Goal: Obtain resource: Download file/media

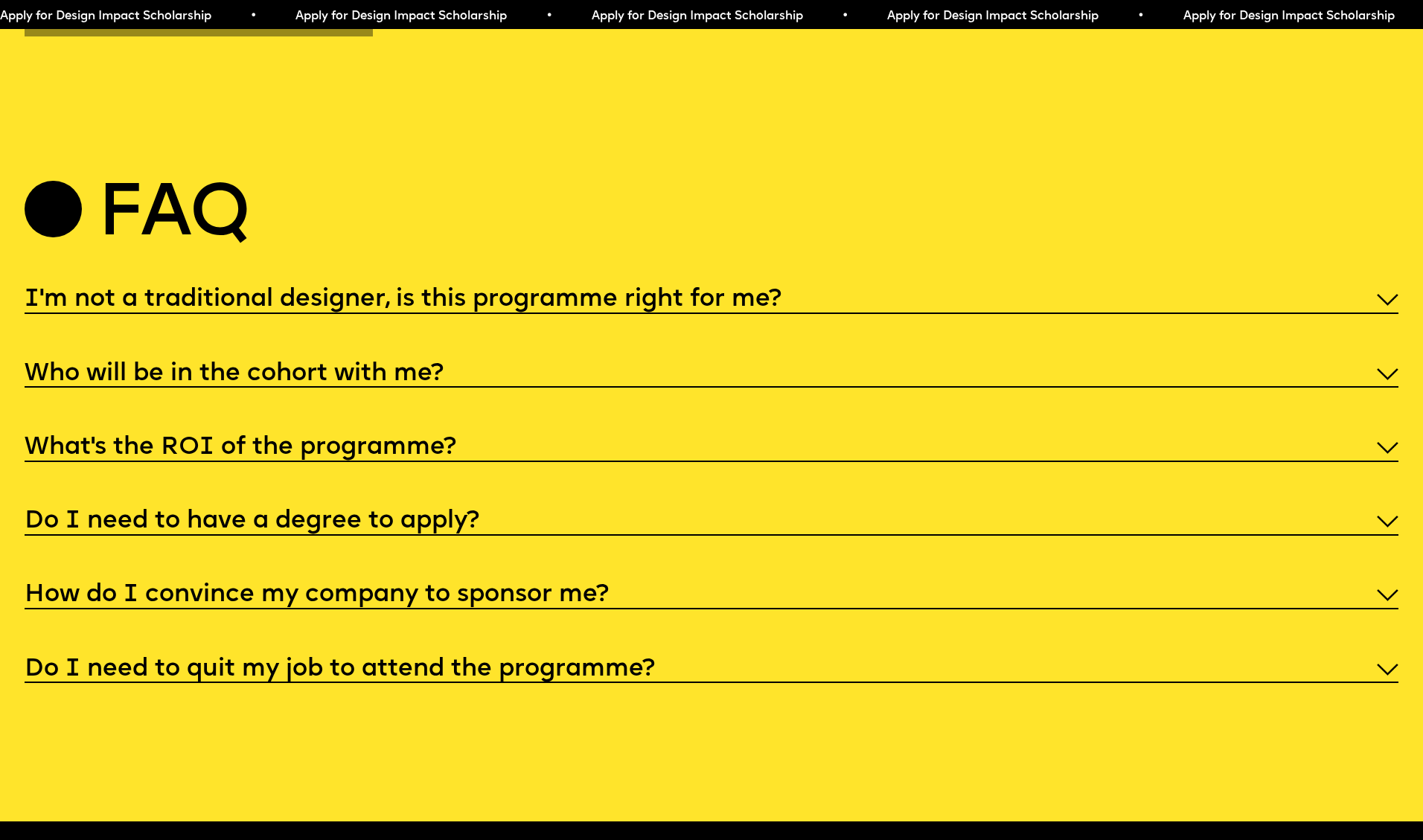
scroll to position [7277, 0]
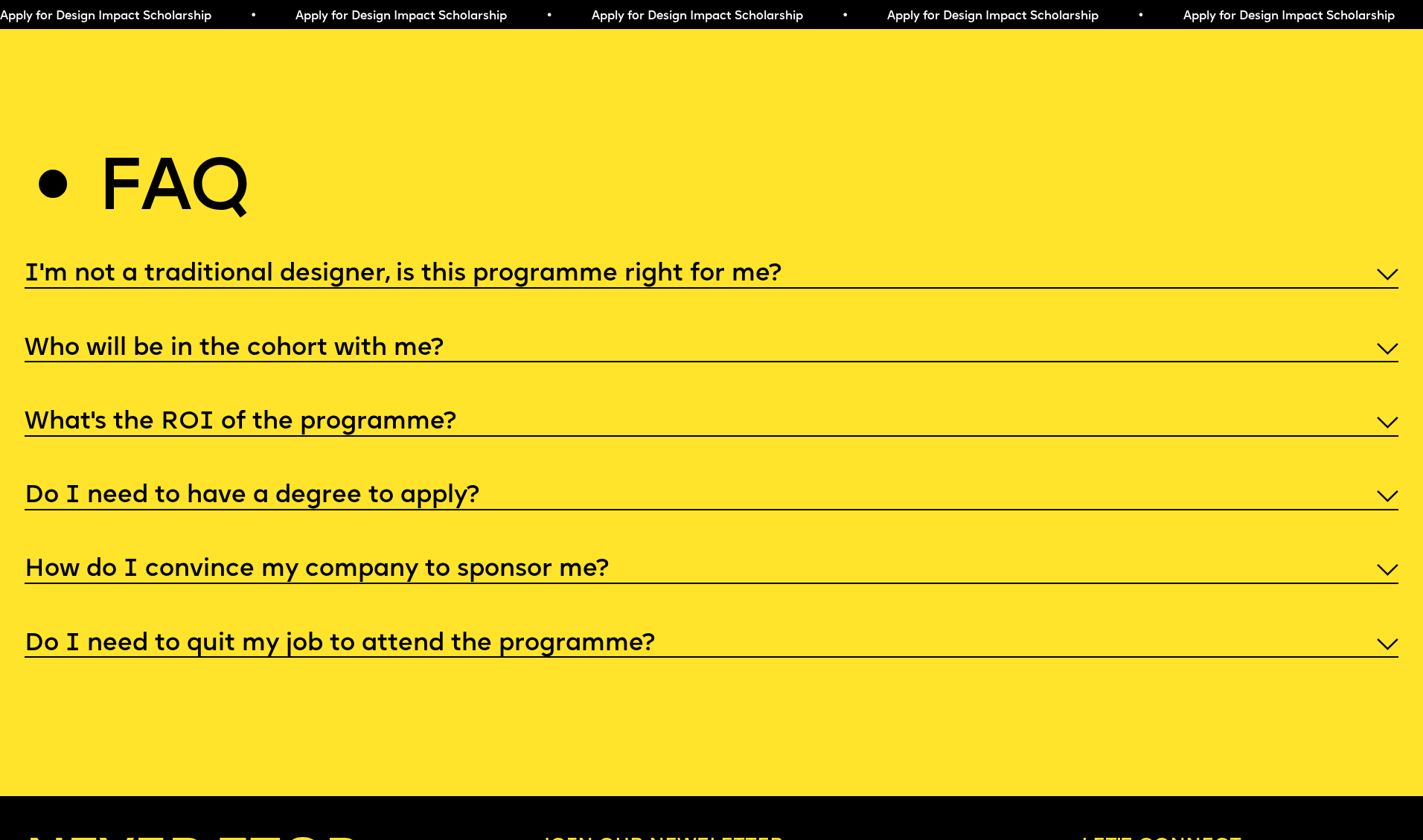
click at [614, 267] on h5 "I'm not a traditional designer, is this programme right for me?" at bounding box center [402, 274] width 757 height 15
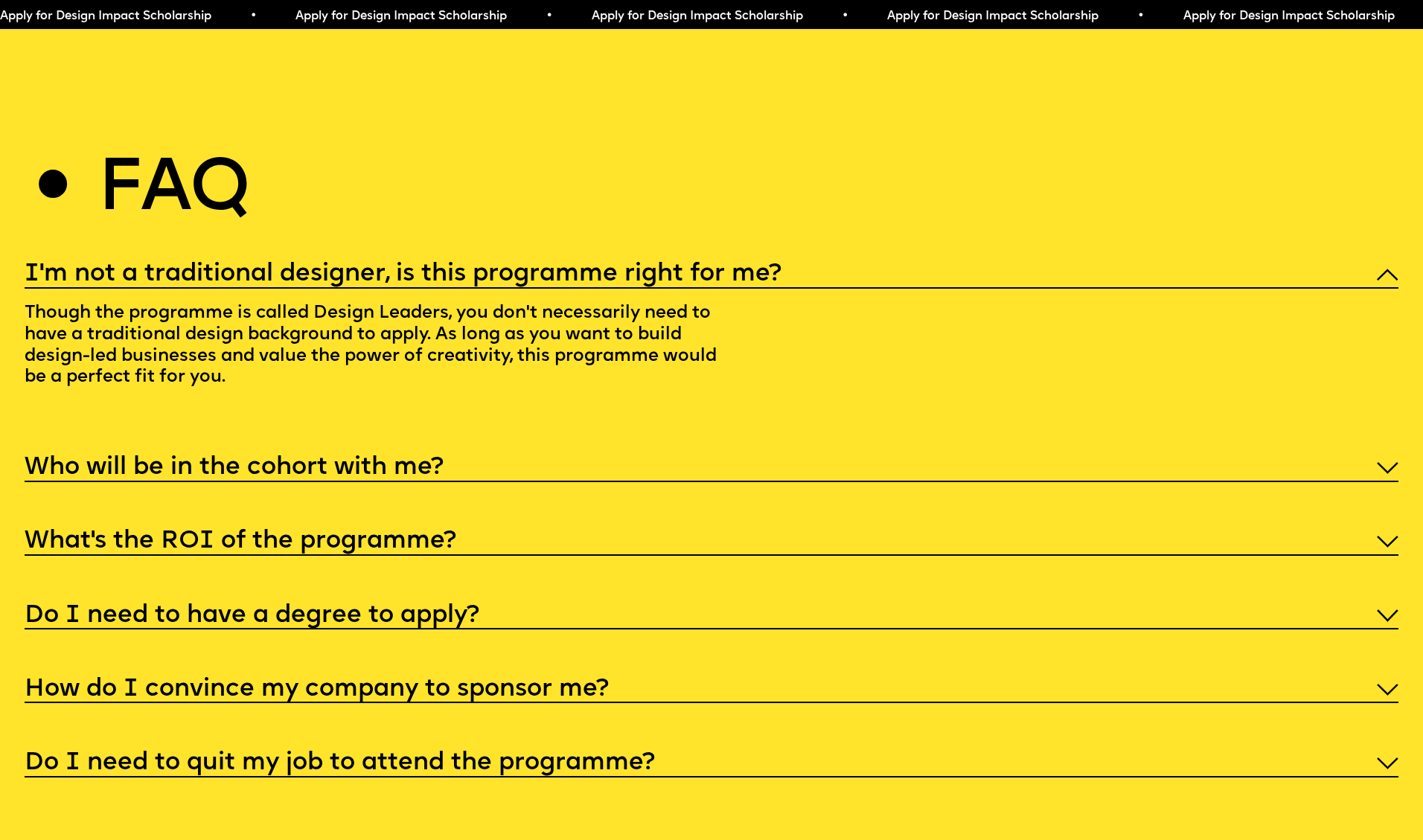
click at [402, 461] on h5 "Who will be in the cohort with me?" at bounding box center [234, 468] width 419 height 15
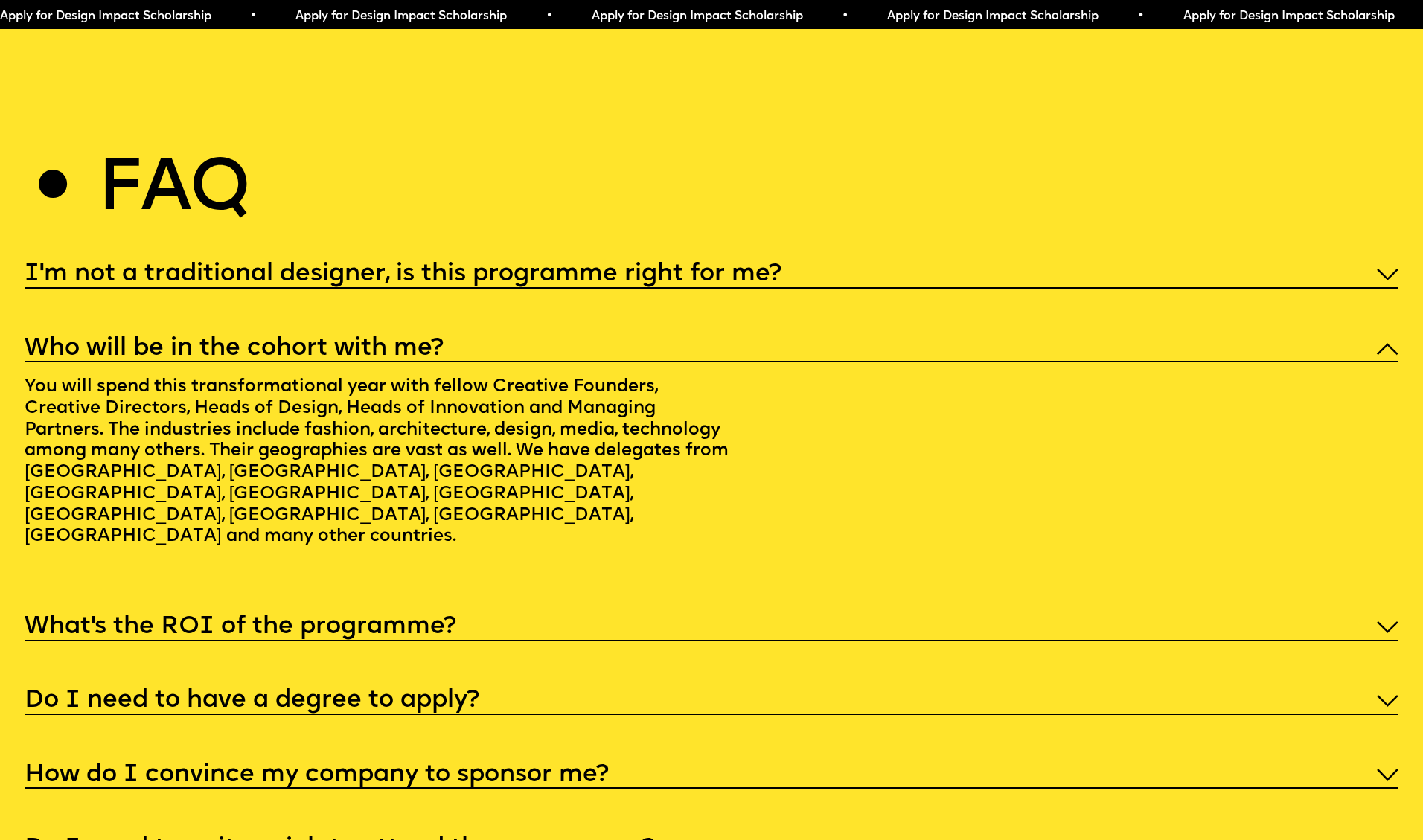
click at [393, 620] on h5 "What’s the ROI of the programme?" at bounding box center [240, 628] width 431 height 15
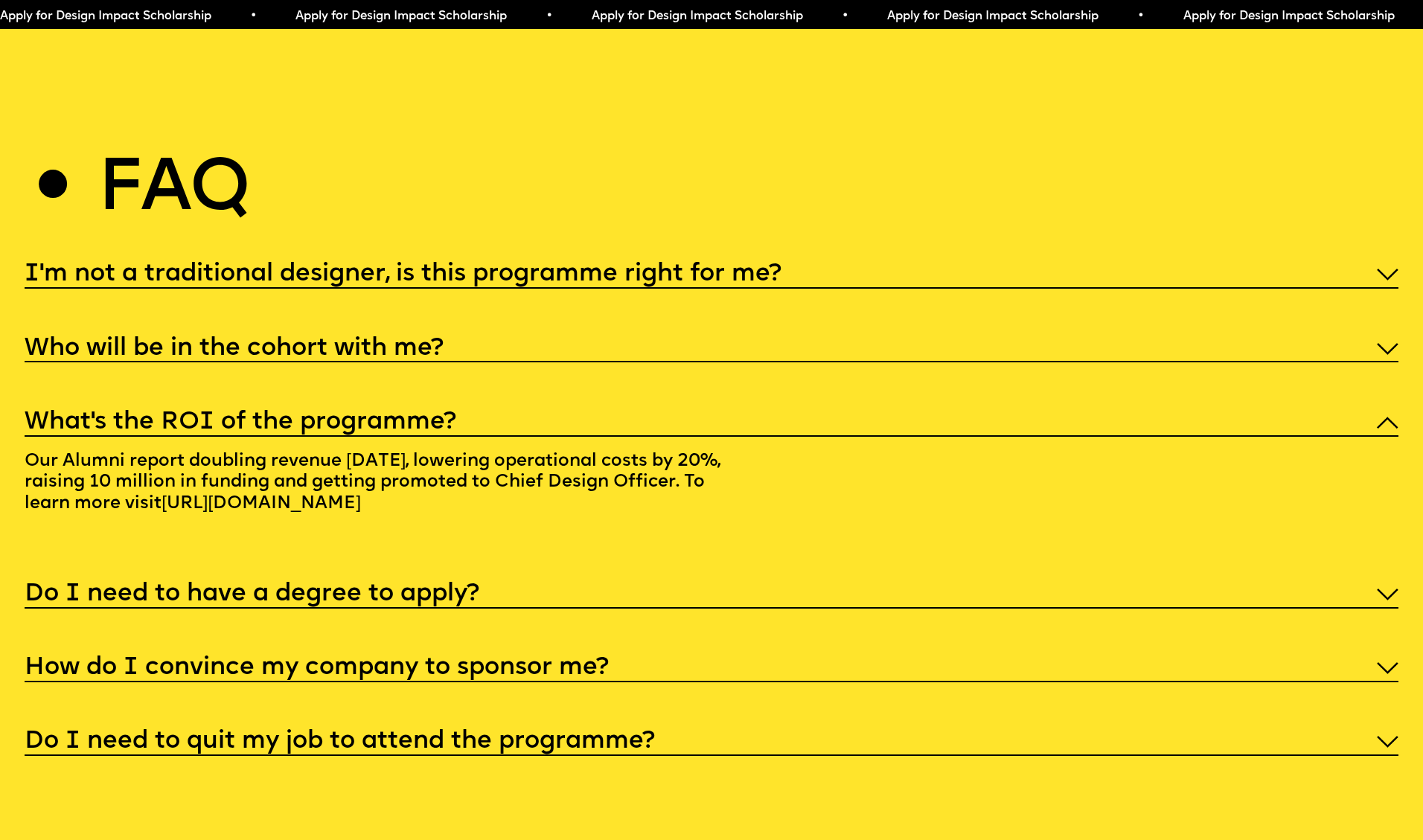
click at [393, 587] on h5 "Do I need to have a degree to apply?" at bounding box center [251, 594] width 455 height 15
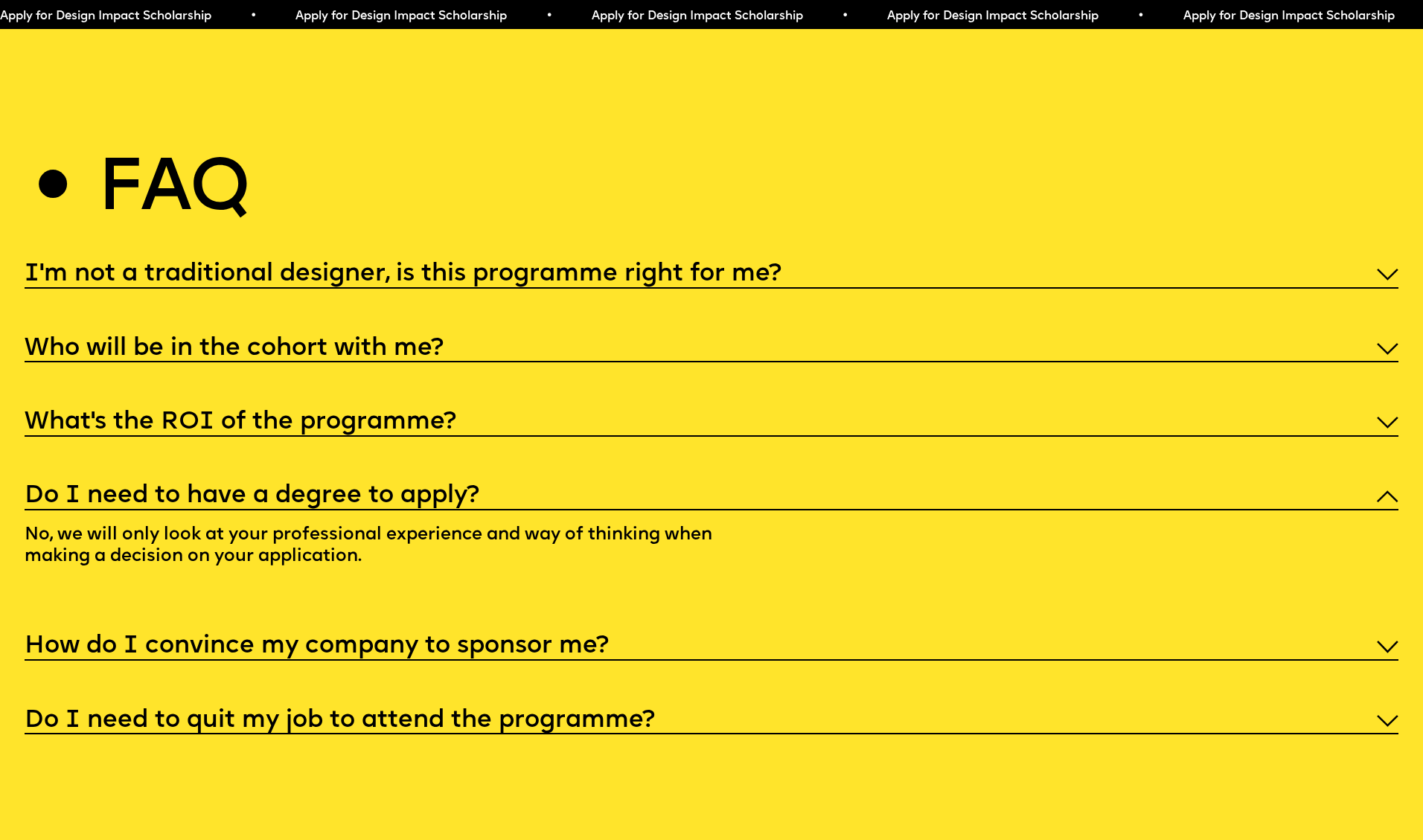
click at [414, 639] on h5 "How do I convince my company to sponsor me?" at bounding box center [316, 646] width 584 height 15
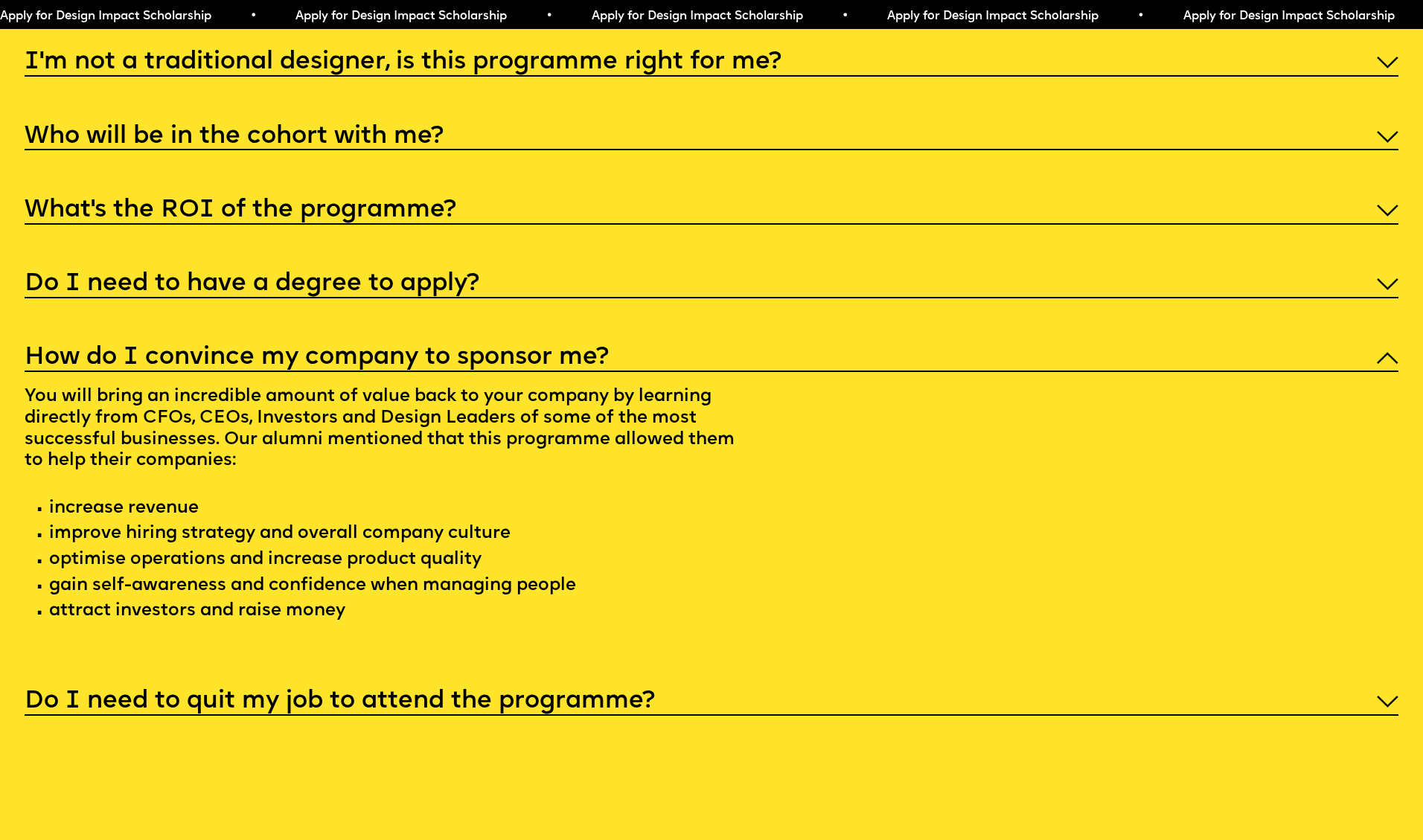
scroll to position [7493, 0]
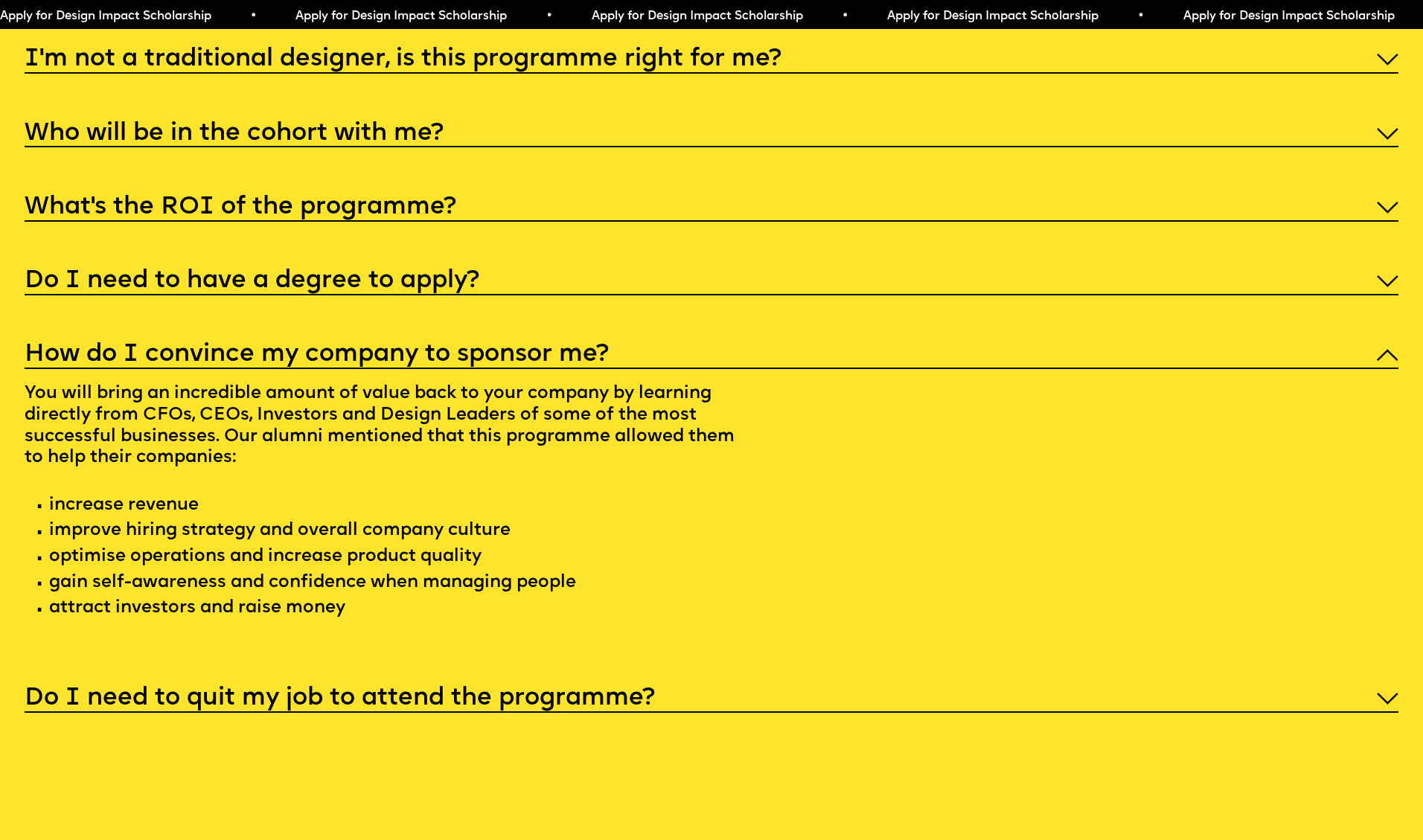
click at [393, 692] on h5 "Do I need to quit my job to attend the programme?" at bounding box center [339, 699] width 630 height 15
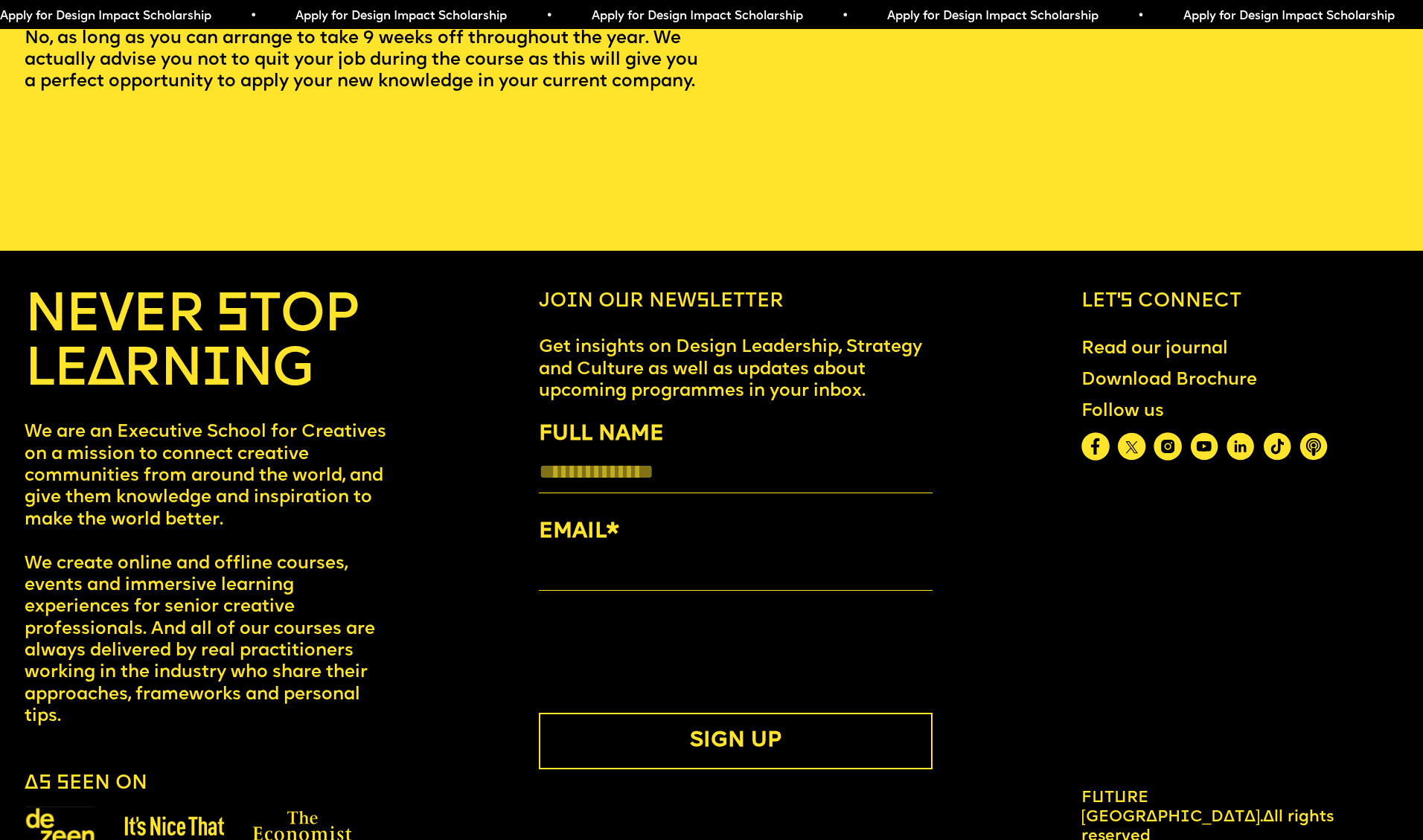
scroll to position [7950, 0]
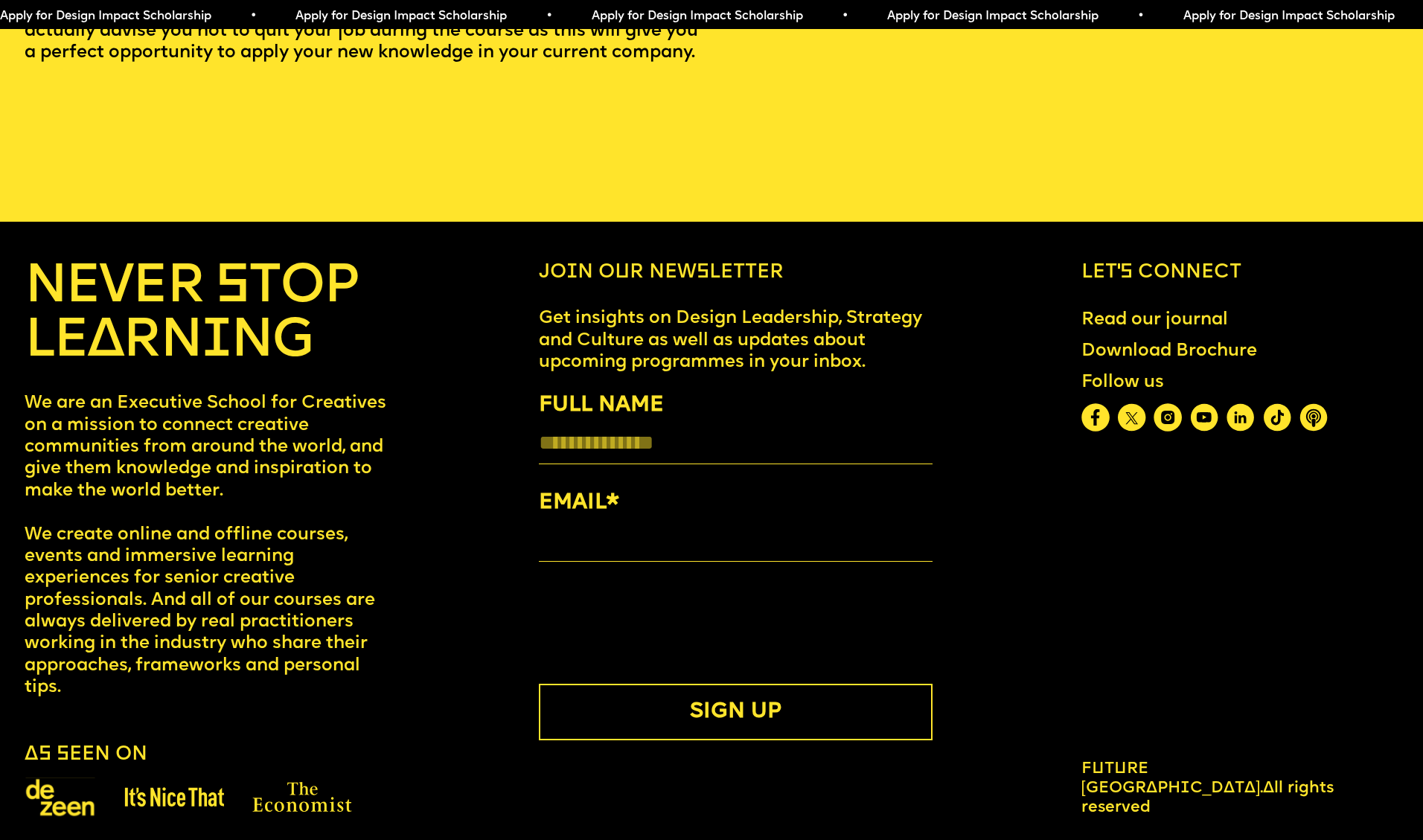
click at [1204, 331] on link "Download Brochure" at bounding box center [1168, 351] width 195 height 41
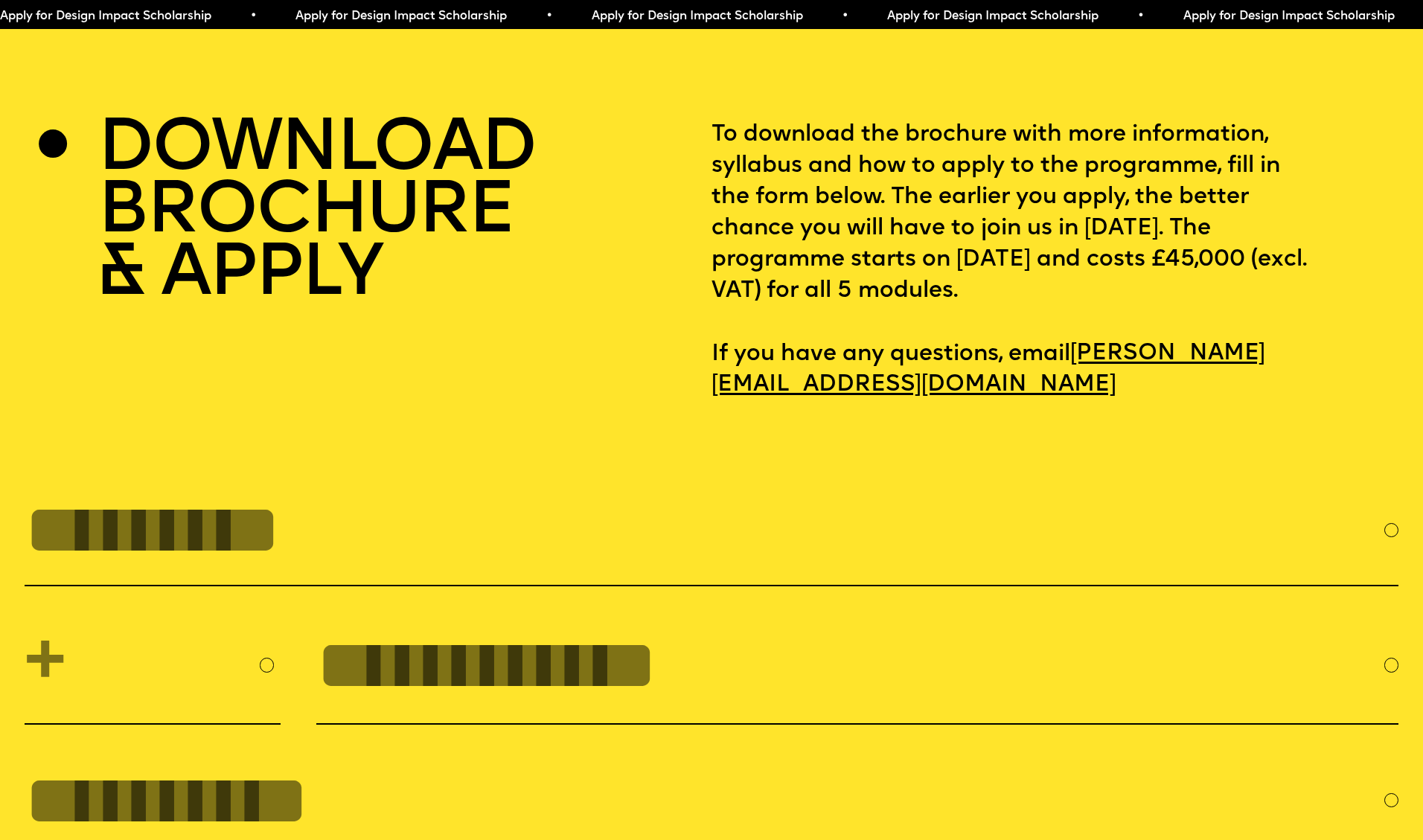
scroll to position [6148, 0]
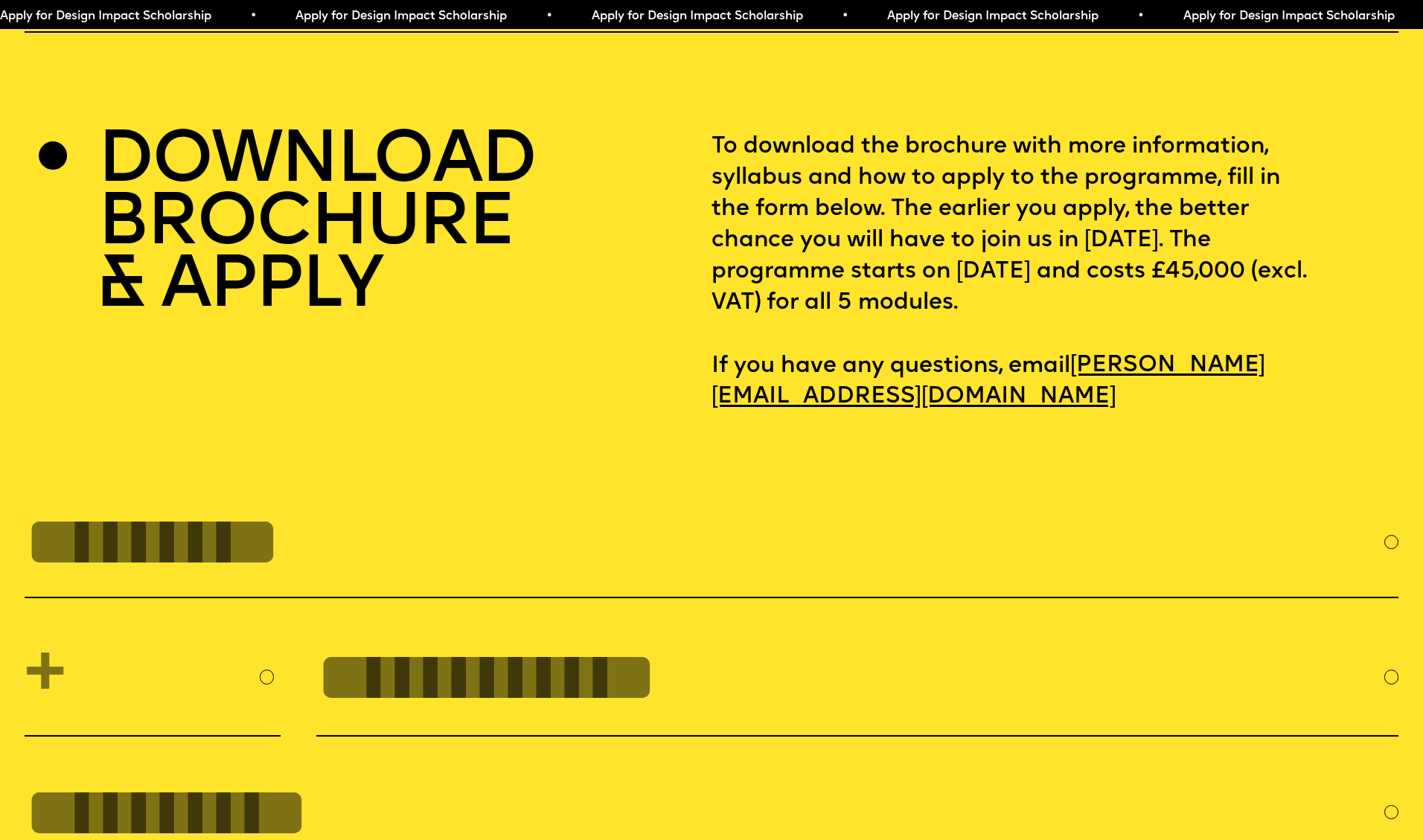
click at [372, 183] on h2 "DOWNLOAD BROCHURE & APPLY" at bounding box center [316, 225] width 439 height 186
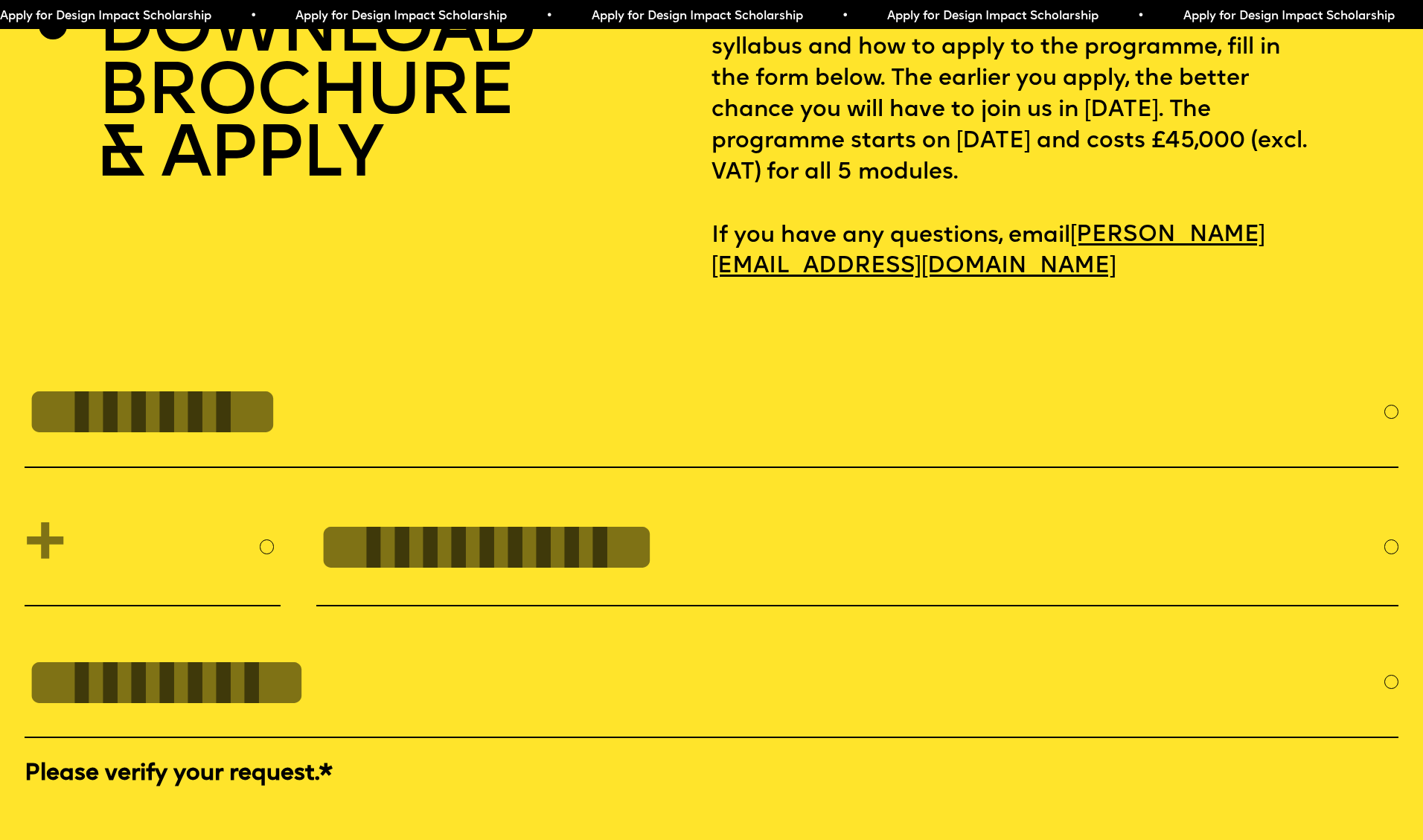
scroll to position [6276, 0]
